Goal: Task Accomplishment & Management: Use online tool/utility

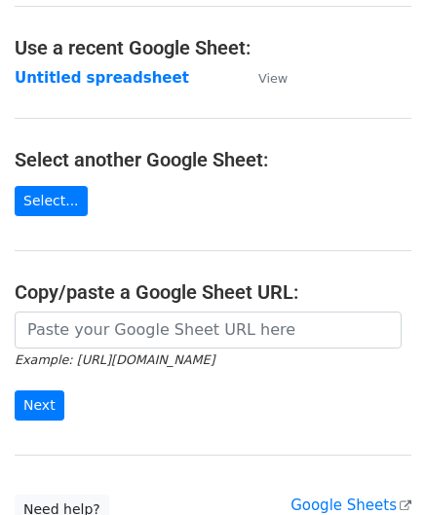
scroll to position [97, 0]
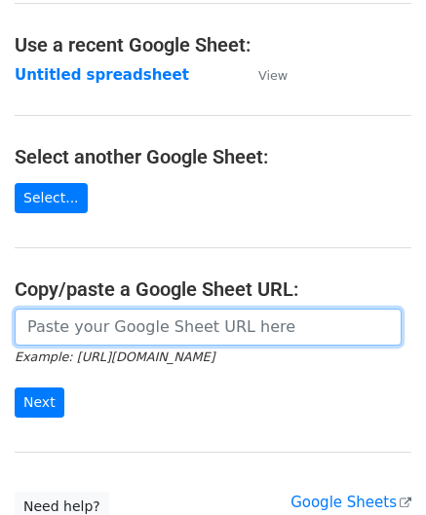
click at [83, 332] on input "url" at bounding box center [208, 327] width 387 height 37
paste input "https://docs.google.com/spreadsheets/d/1OdxbKiCTYTSzEMfu5CcwB4CuNJCg_JN03DUIwLf…"
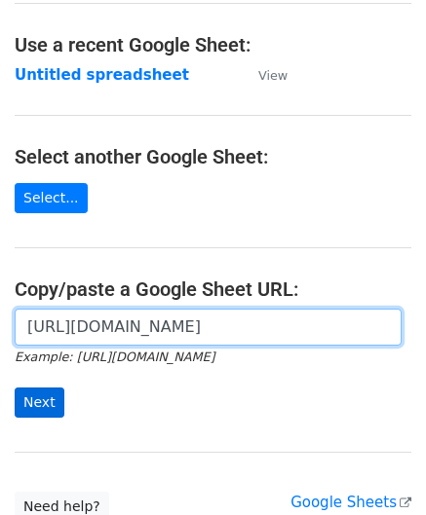
type input "https://docs.google.com/spreadsheets/d/1OdxbKiCTYTSzEMfu5CcwB4CuNJCg_JN03DUIwLf…"
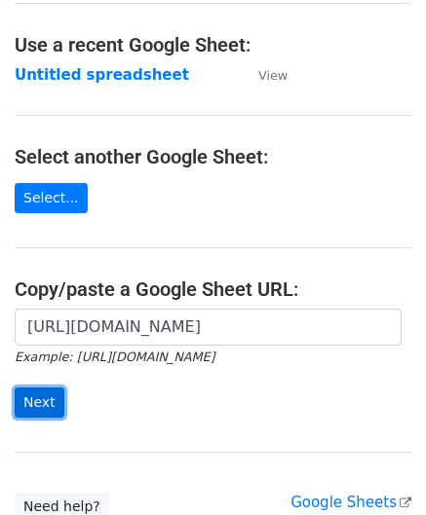
click at [34, 395] on input "Next" at bounding box center [40, 403] width 50 height 30
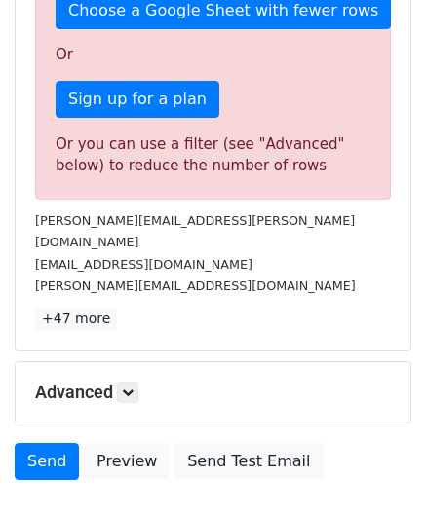
scroll to position [658, 0]
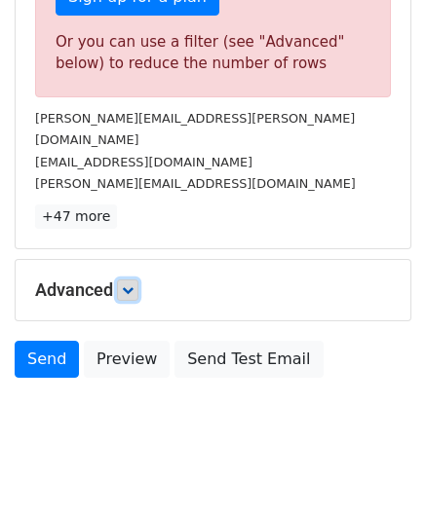
click at [133, 285] on icon at bounding box center [128, 291] width 12 height 12
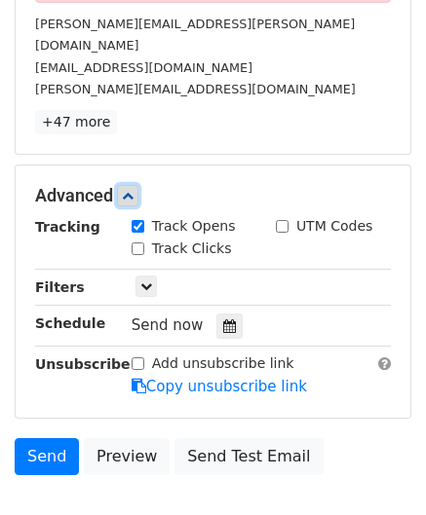
scroll to position [755, 0]
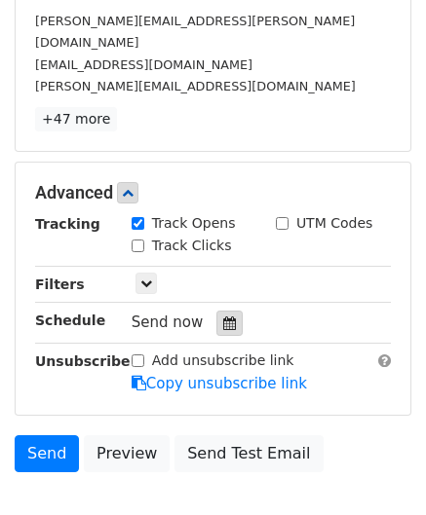
click at [223, 317] on icon at bounding box center [229, 324] width 13 height 14
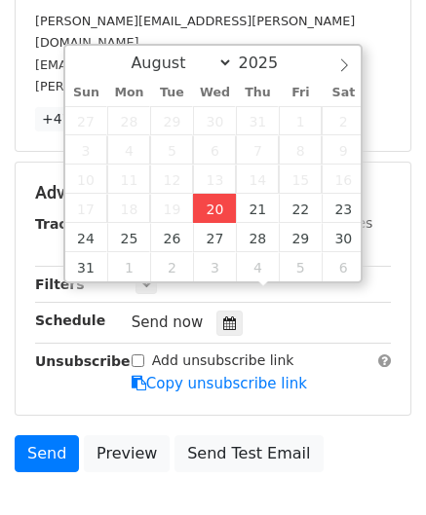
type input "[DATE] 12:00"
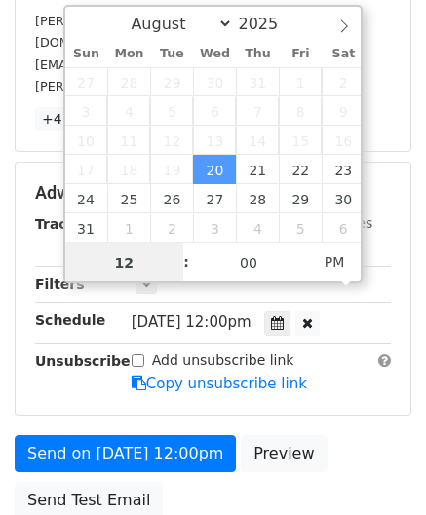
paste input "5"
type input "5"
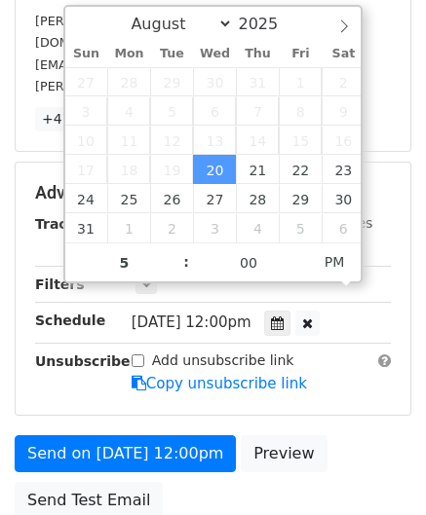
type input "[DATE] 17:00"
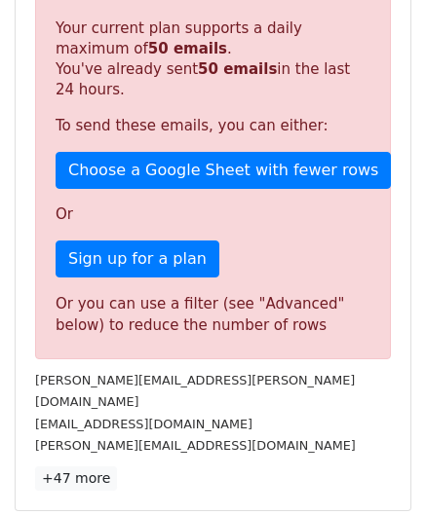
scroll to position [854, 0]
